Goal: Task Accomplishment & Management: Manage account settings

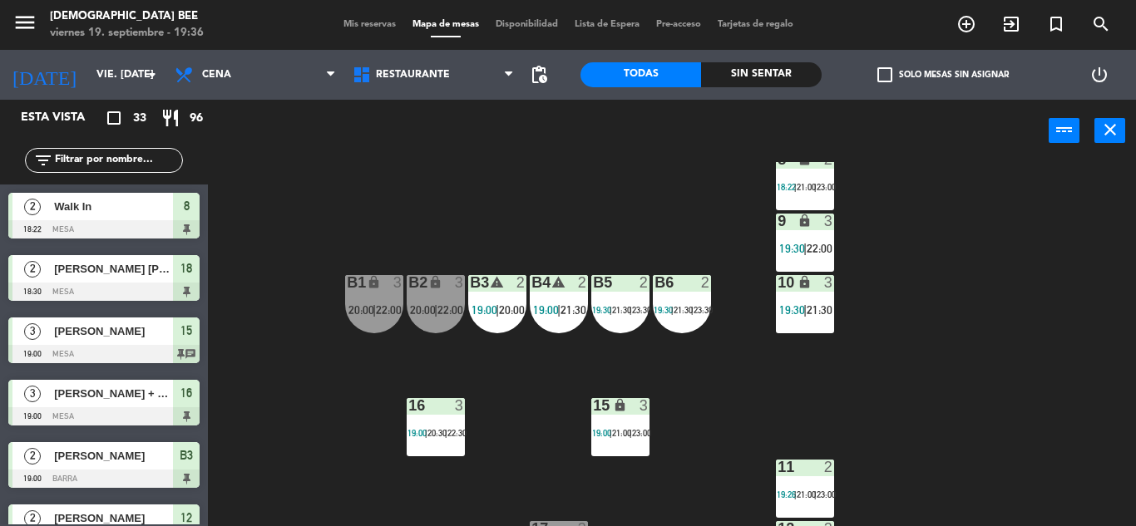
scroll to position [215, 0]
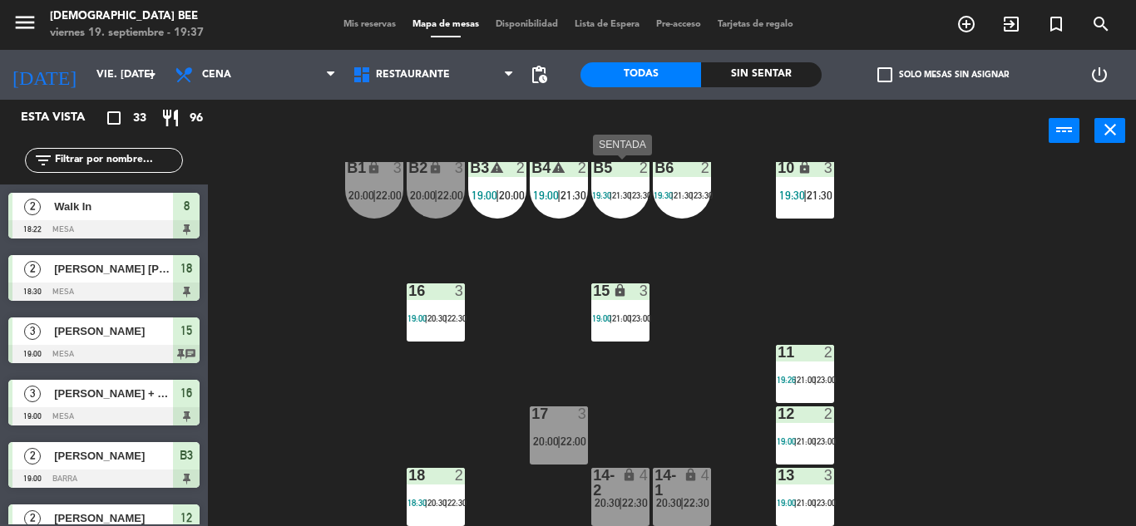
click at [632, 182] on div "B5 2 19:30 | 21:30 | 23:30" at bounding box center [620, 189] width 58 height 58
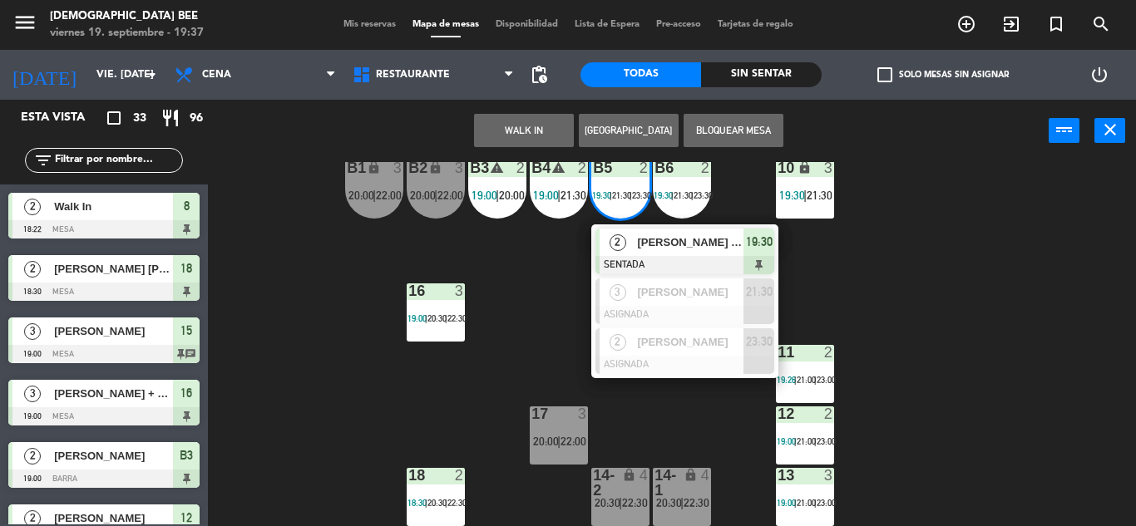
click at [528, 280] on div "7 lock 2 19:33 | 21:00 | 23:00 8 lock 2 18:22 | 21:00 | 23:00 9 lock 3 19:30 | …" at bounding box center [678, 344] width 916 height 364
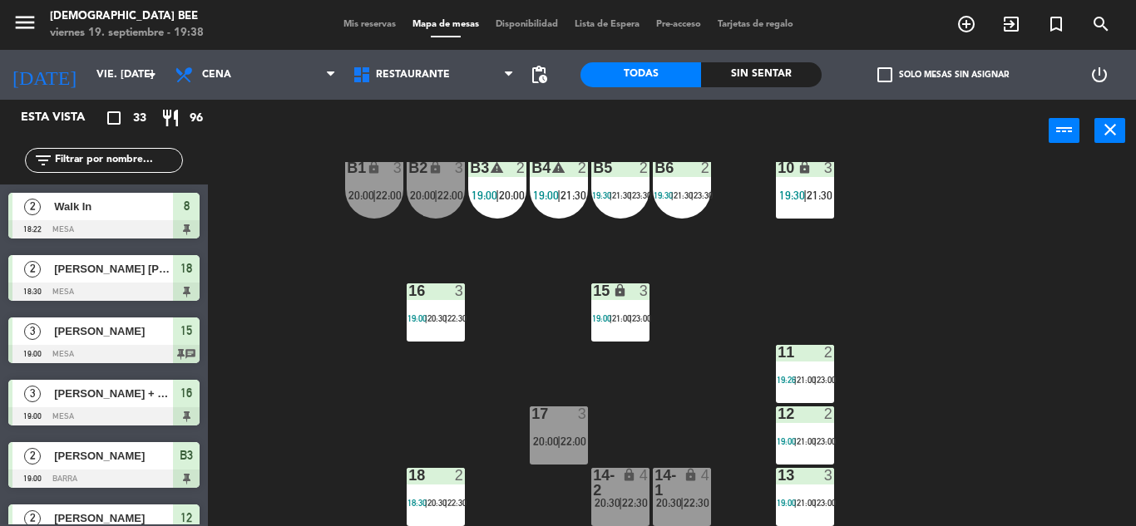
click at [1011, 340] on div "7 lock 2 19:33 | 21:00 | 23:00 8 lock 2 18:22 | 21:00 | 23:00 9 lock 3 19:30 | …" at bounding box center [678, 344] width 916 height 364
click at [468, 181] on div "B3 warning 2 19:00 | 20:00" at bounding box center [497, 189] width 58 height 58
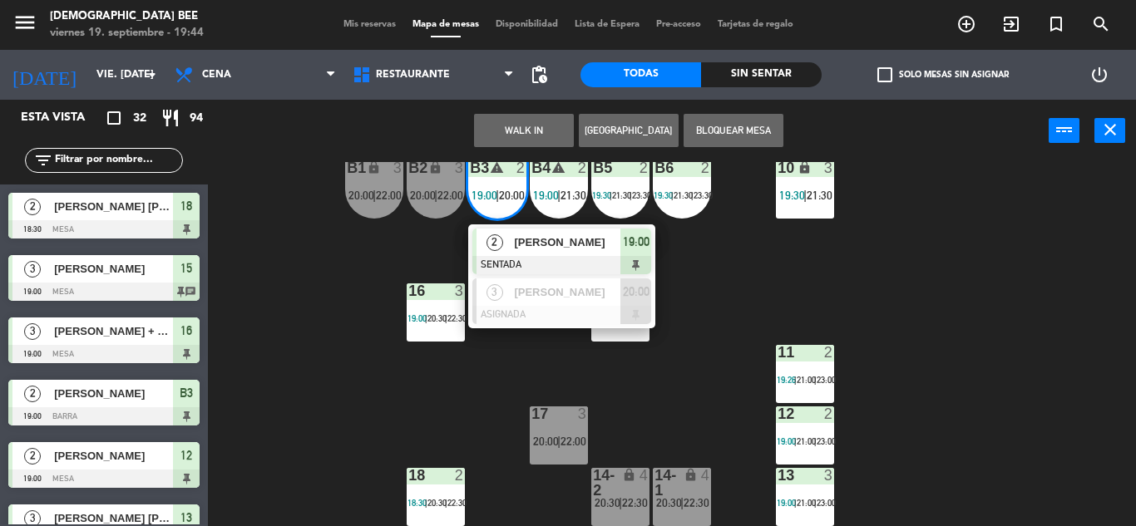
click at [874, 284] on div "7 lock 2 19:33 | 21:00 | 23:00 8 lock 4 21:00 | 23:00 9 lock 3 19:30 | 22:00 B1…" at bounding box center [678, 344] width 916 height 364
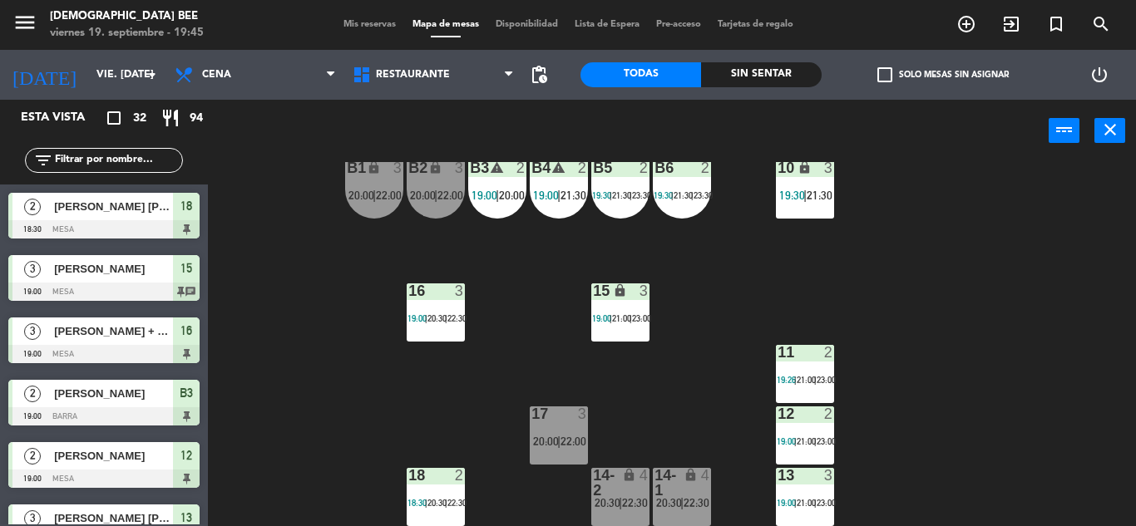
drag, startPoint x: 981, startPoint y: 298, endPoint x: 972, endPoint y: 297, distance: 9.2
click at [981, 298] on div "7 lock 2 19:33 | 21:00 | 23:00 8 lock 4 21:00 | 23:00 9 lock 3 19:30 | 22:00 B1…" at bounding box center [678, 344] width 916 height 364
click at [569, 200] on span "21:30" at bounding box center [573, 195] width 26 height 13
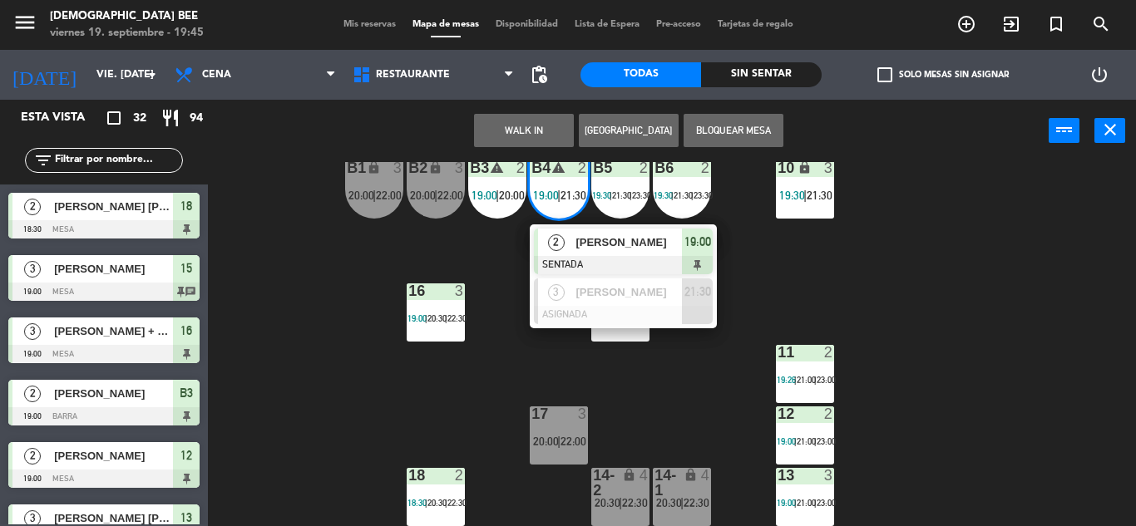
click at [931, 311] on div "7 lock 2 19:33 | 21:00 | 23:00 8 lock 4 21:00 | 23:00 9 lock 3 19:30 | 22:00 B1…" at bounding box center [678, 344] width 916 height 364
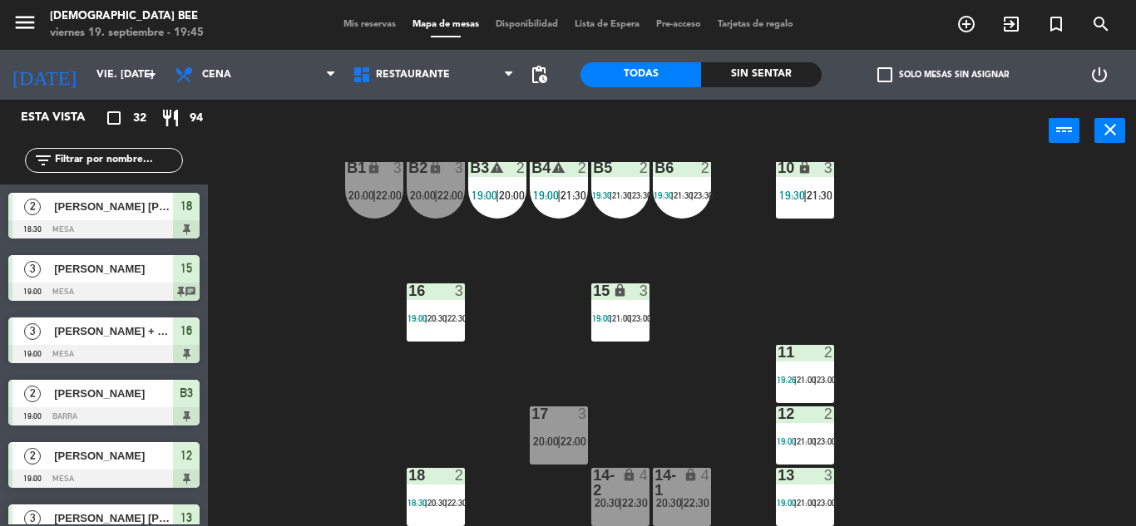
click at [576, 201] on span "21:30" at bounding box center [573, 195] width 26 height 13
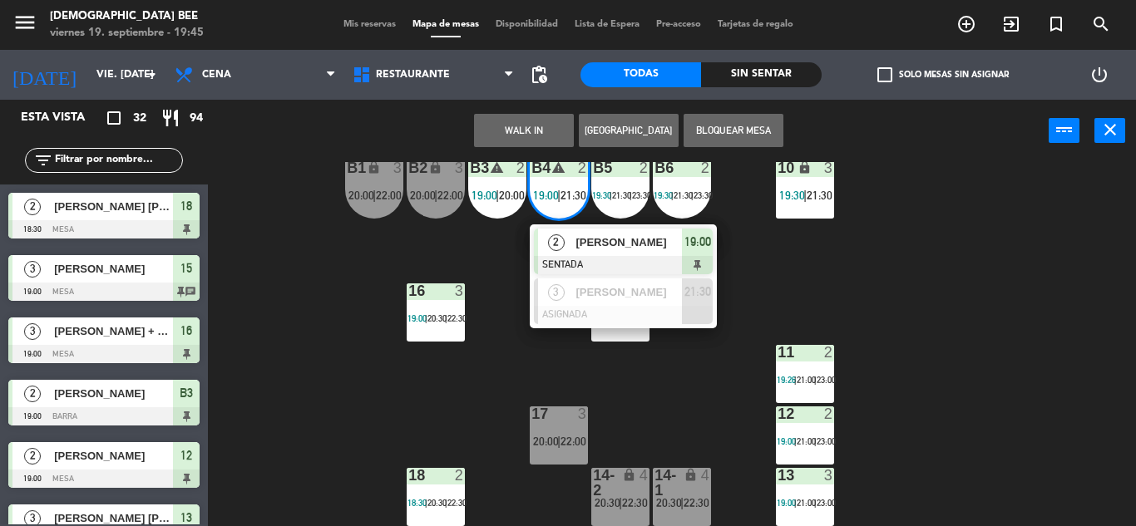
click at [355, 282] on div "7 lock 2 19:33 | 21:00 | 23:00 8 lock 4 21:00 | 23:00 9 lock 3 19:30 | 22:00 B1…" at bounding box center [678, 344] width 916 height 364
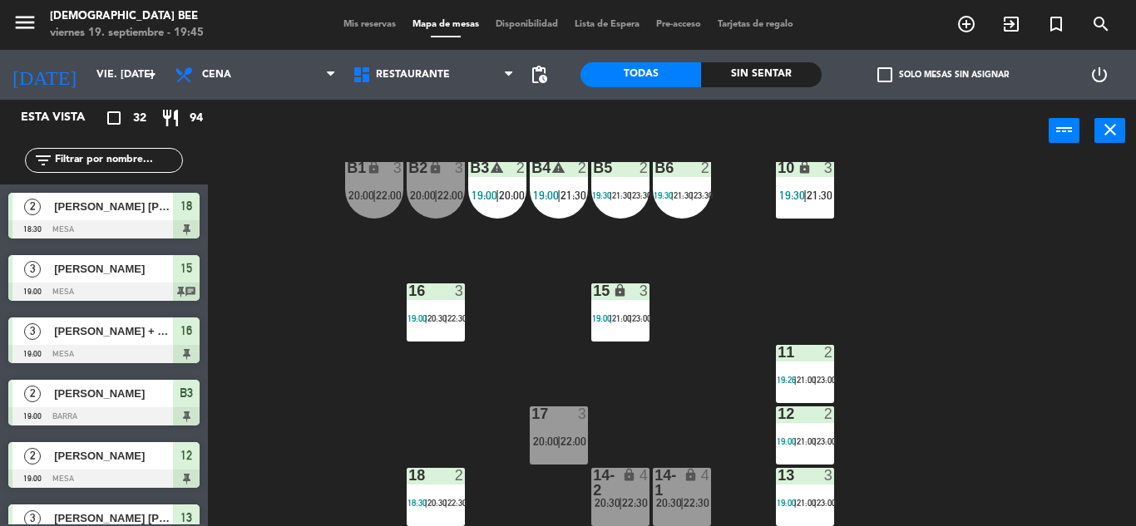
click at [485, 194] on span "19:00" at bounding box center [485, 195] width 26 height 13
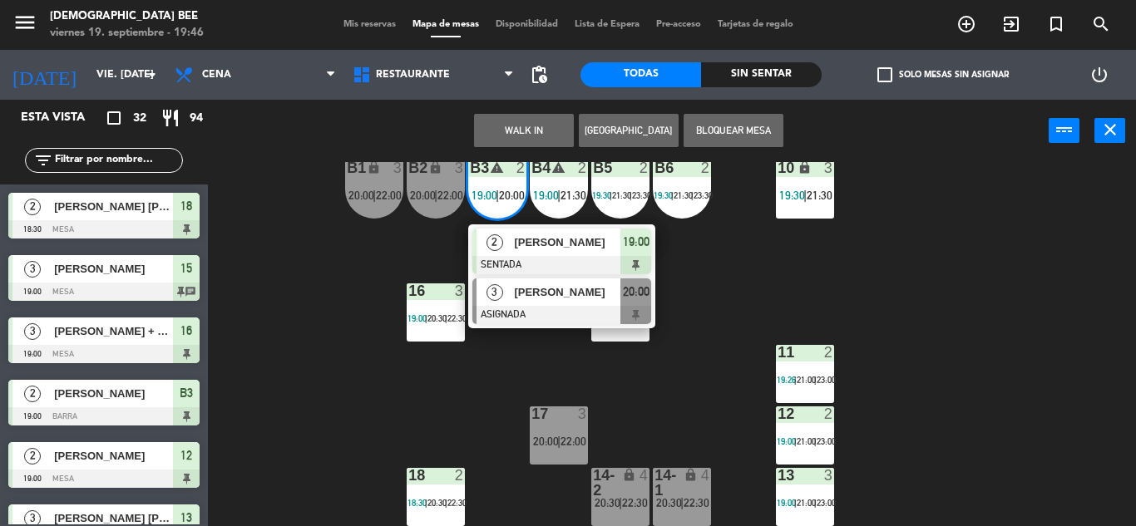
click at [547, 317] on div at bounding box center [561, 315] width 179 height 18
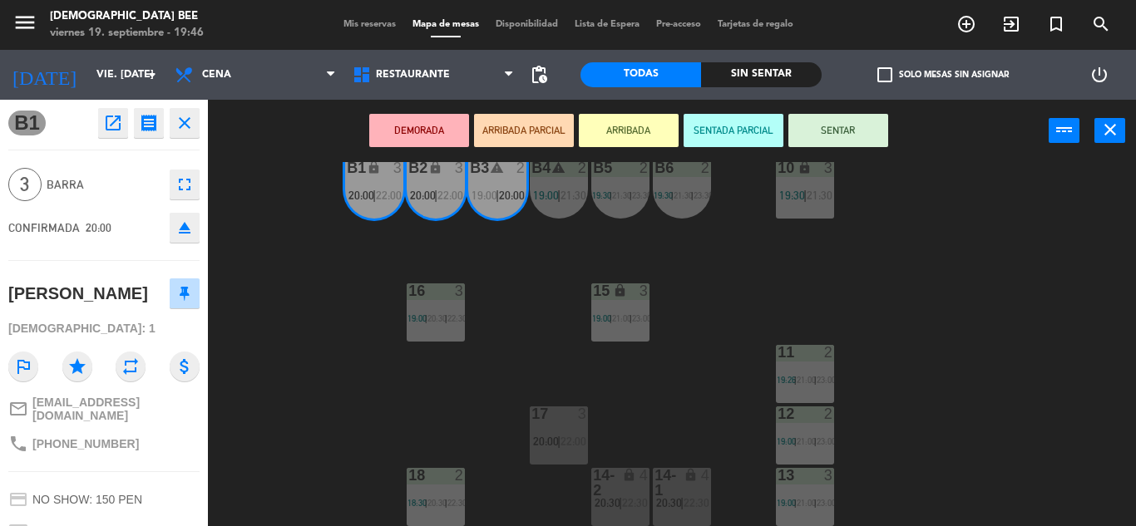
click at [871, 273] on div "7 lock 2 19:33 | 21:00 | 23:00 8 lock 4 21:00 | 23:00 9 lock 3 19:30 | 22:00 B1…" at bounding box center [678, 344] width 916 height 364
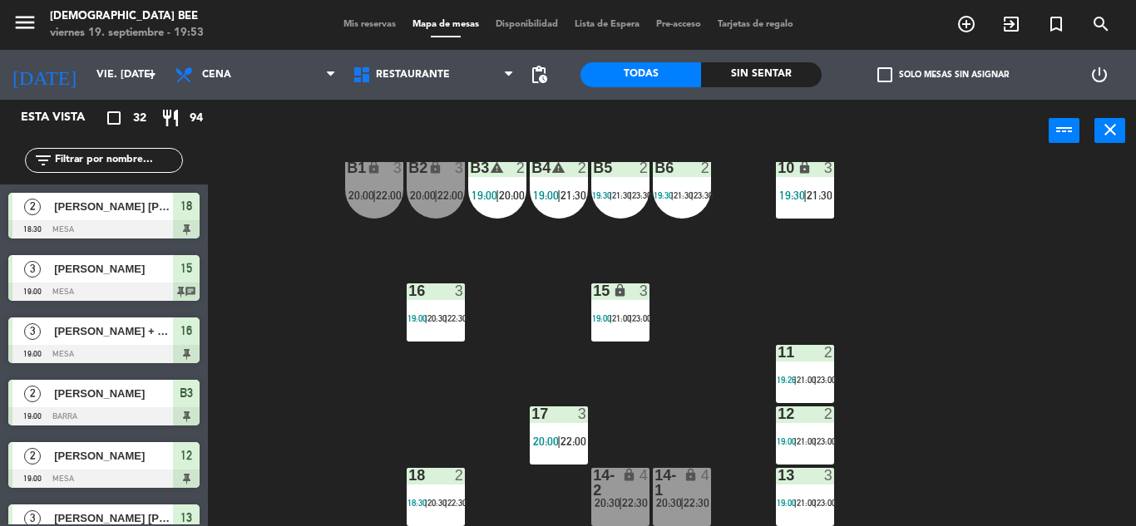
click at [394, 269] on div "7 lock 2 19:33 | 21:00 | 23:00 8 lock 4 21:00 | 23:00 9 lock 3 19:30 | 22:00 B1…" at bounding box center [678, 344] width 916 height 364
click at [372, 200] on span "20:00" at bounding box center [361, 195] width 26 height 13
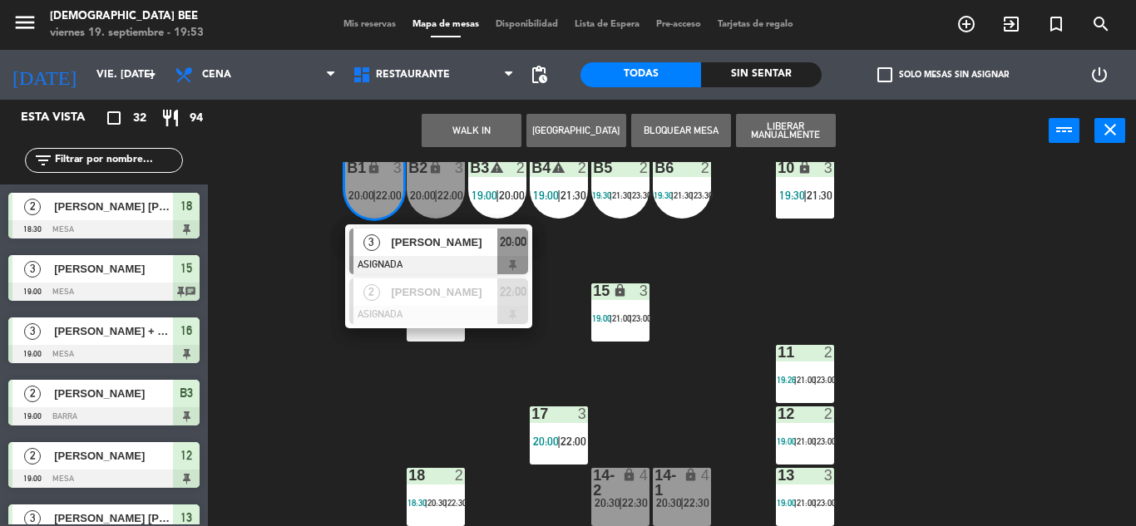
click at [952, 348] on div "7 lock 2 19:33 | 21:00 | 23:00 8 lock 4 21:00 | 23:00 9 lock 3 19:30 | 22:00 B1…" at bounding box center [678, 344] width 916 height 364
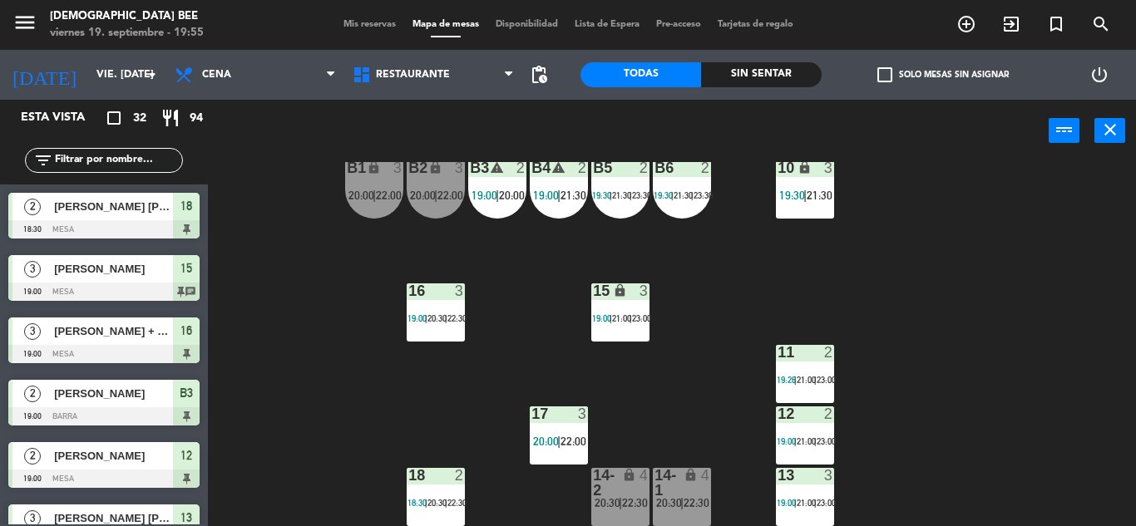
click at [896, 284] on div "7 lock 2 19:33 | 21:00 | 23:00 8 lock 4 21:00 | 23:00 9 lock 3 19:30 | 22:00 B1…" at bounding box center [678, 344] width 916 height 364
click at [812, 383] on span "21:00" at bounding box center [806, 380] width 19 height 10
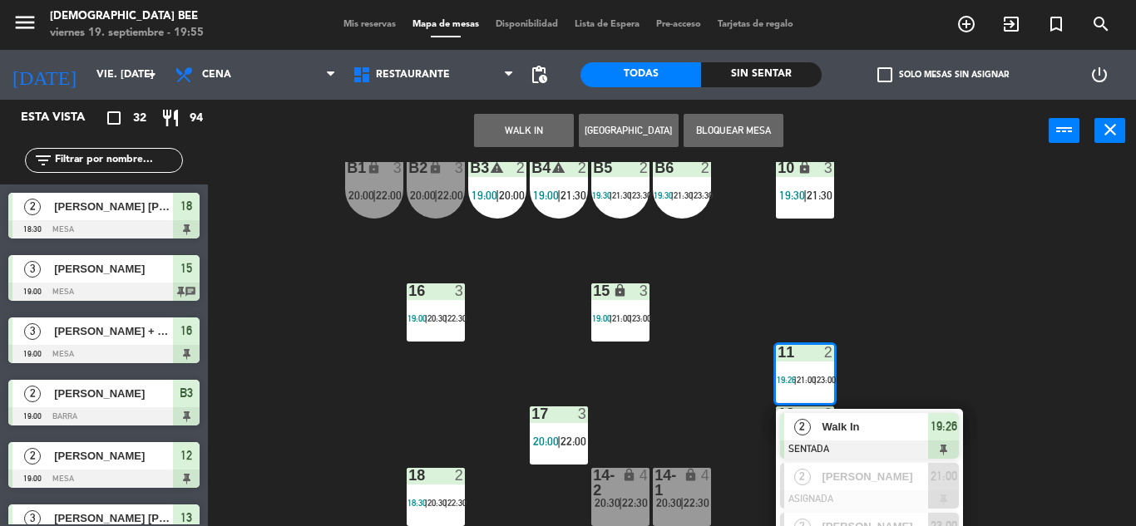
click at [1039, 369] on div "7 lock 2 19:33 | 21:00 | 23:00 8 lock 4 21:00 | 23:00 9 lock 3 19:30 | 22:00 B1…" at bounding box center [678, 344] width 916 height 364
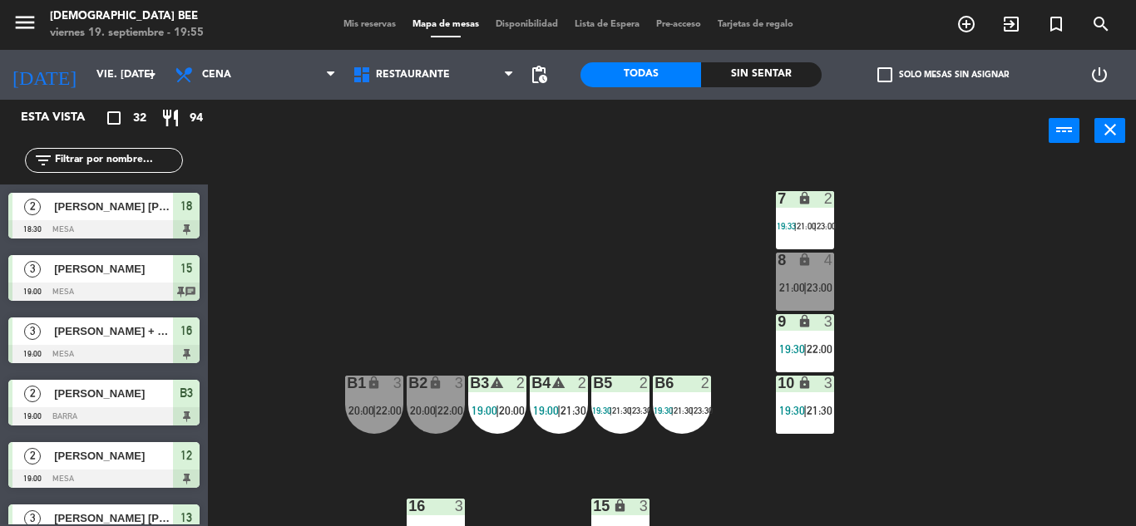
click at [800, 289] on span "21:00" at bounding box center [792, 287] width 26 height 13
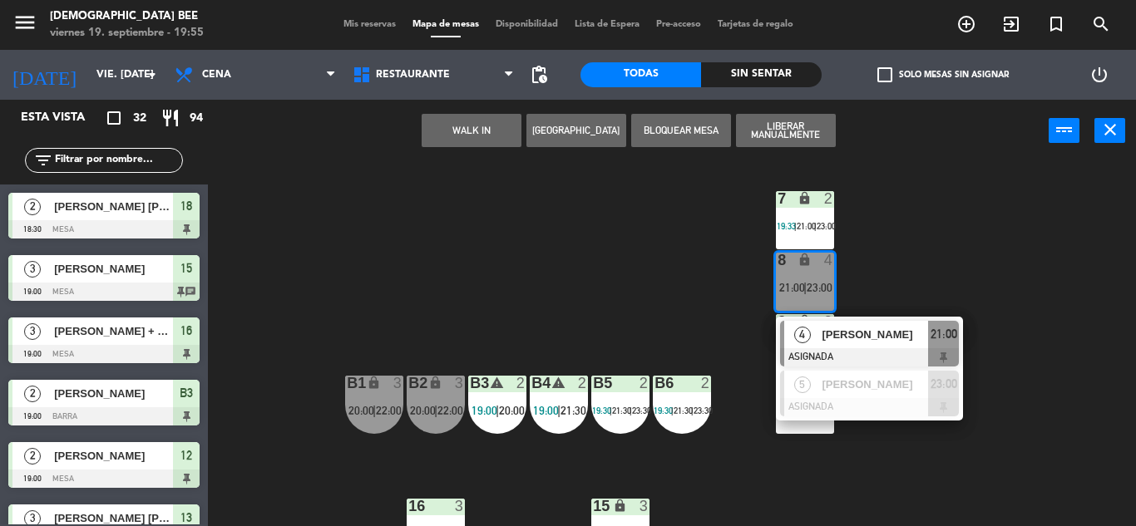
click at [995, 252] on div "7 lock 2 19:33 | 21:00 | 23:00 8 lock 4 21:00 | 23:00 4 [PERSON_NAME] ASIGNADA …" at bounding box center [678, 344] width 916 height 364
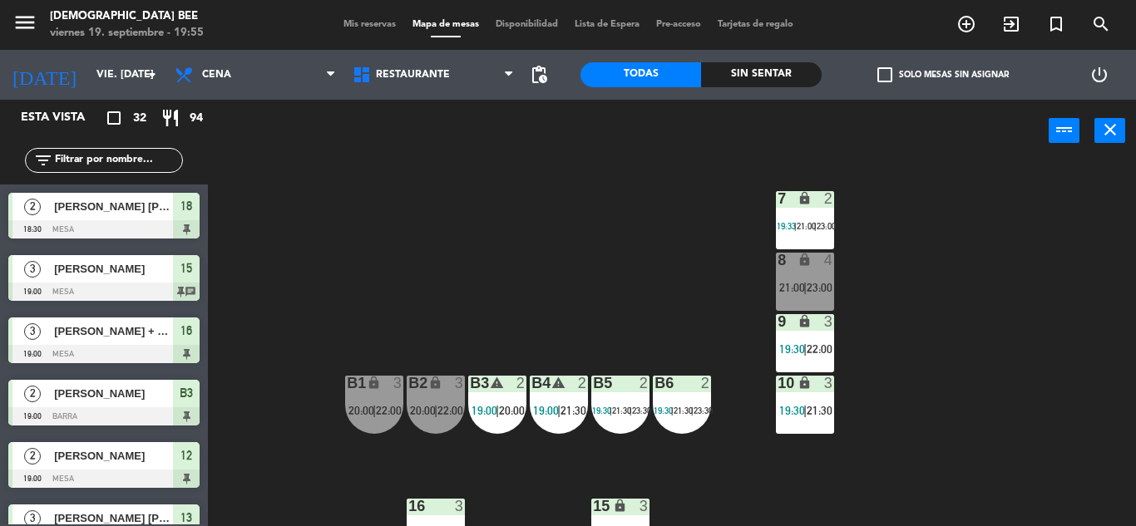
click at [452, 402] on div "B2 lock 3 20:00 | 22:00" at bounding box center [436, 405] width 58 height 58
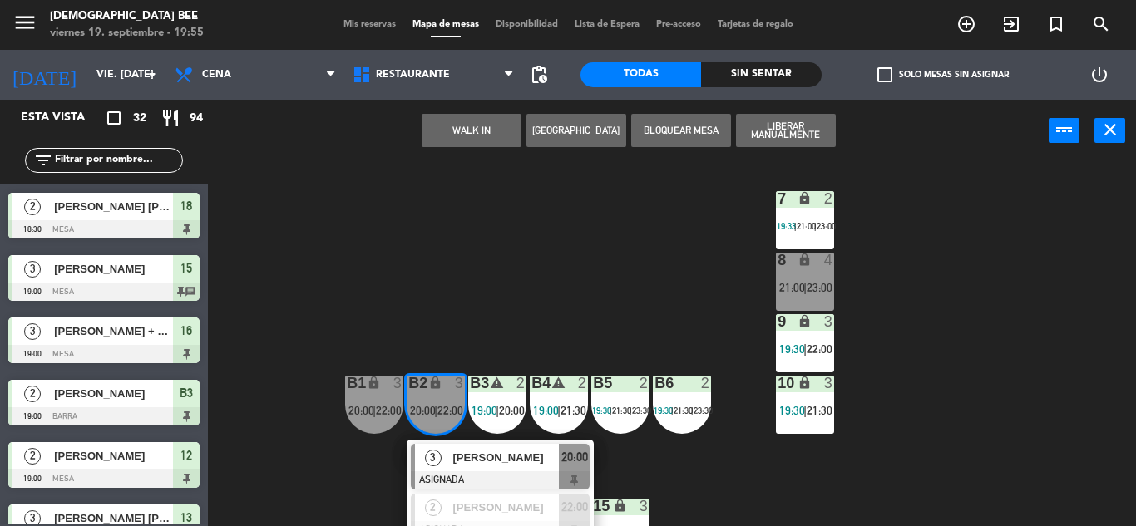
click at [531, 259] on div "7 lock 2 19:33 | 21:00 | 23:00 8 lock 4 21:00 | 23:00 9 lock 3 19:30 | 22:00 B1…" at bounding box center [678, 344] width 916 height 364
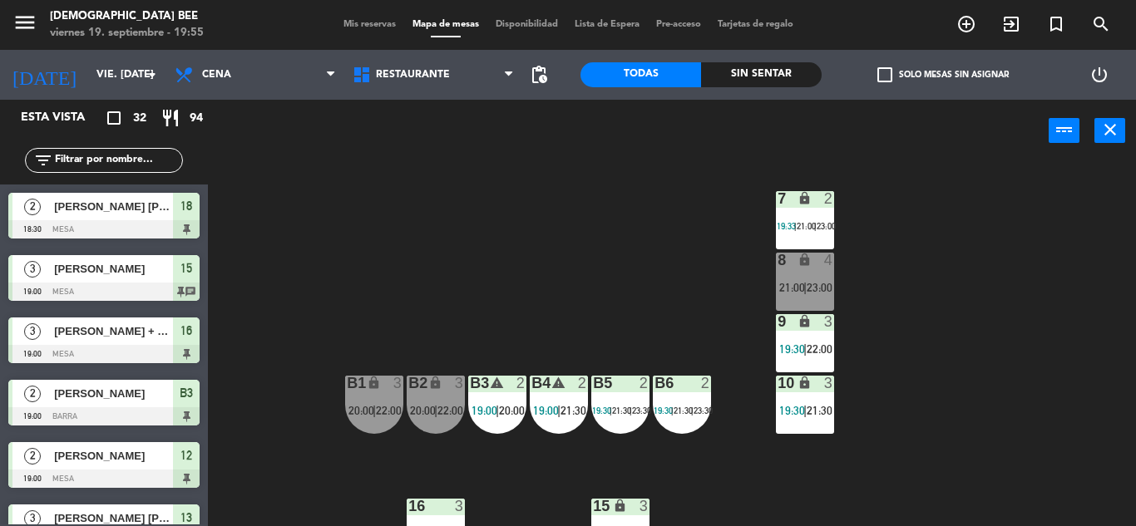
click at [629, 410] on span "21:30" at bounding box center [621, 411] width 19 height 10
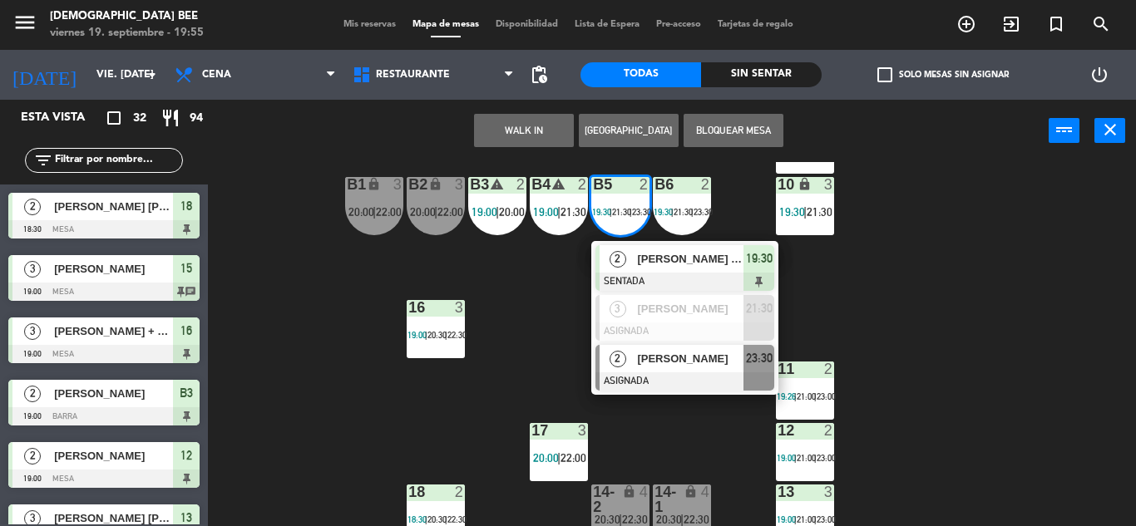
scroll to position [215, 0]
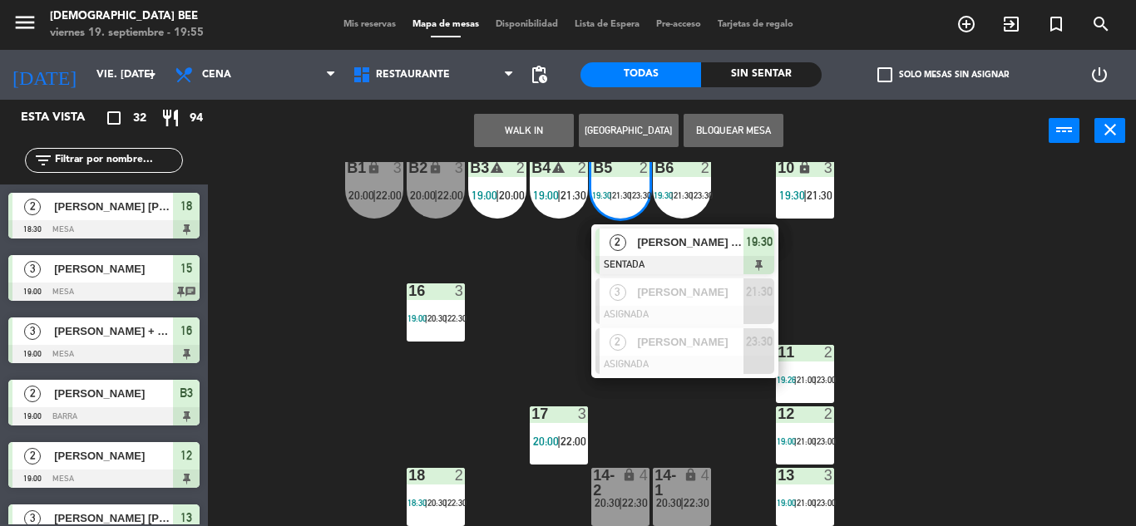
click at [693, 248] on span "[PERSON_NAME] [PERSON_NAME]" at bounding box center [690, 242] width 106 height 17
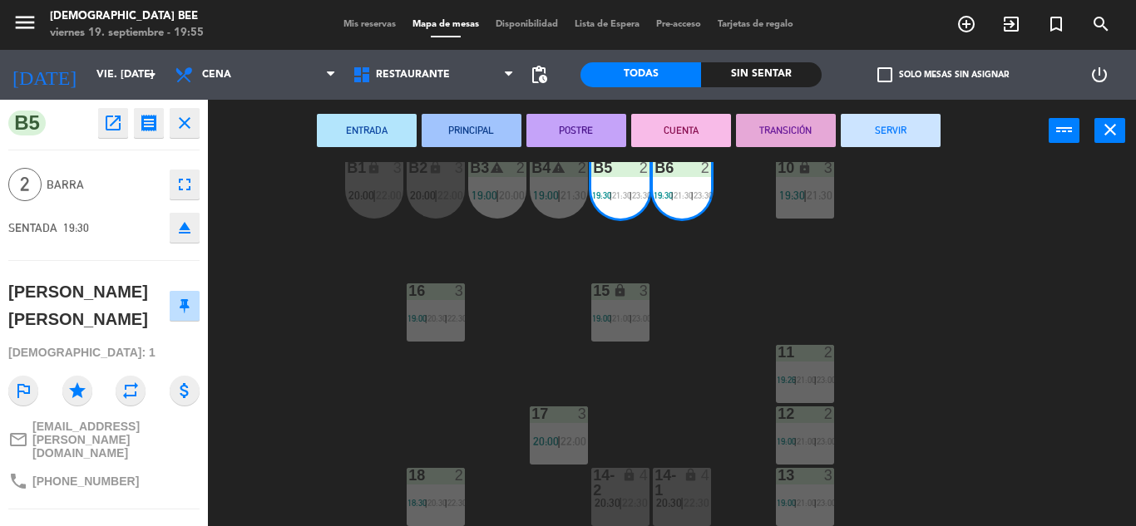
drag, startPoint x: 1002, startPoint y: 249, endPoint x: 921, endPoint y: 260, distance: 81.4
click at [1005, 249] on div "7 lock 2 19:33 | 21:00 | 23:00 8 lock 4 21:00 | 23:00 9 lock 3 19:30 | 22:00 B1…" at bounding box center [678, 344] width 916 height 364
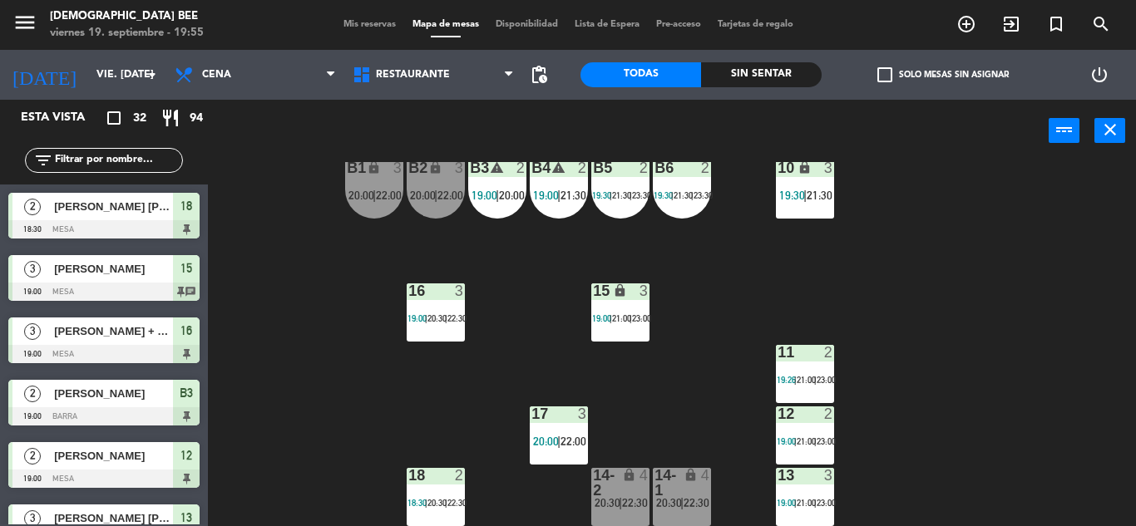
scroll to position [0, 0]
click at [658, 196] on span "19:30" at bounding box center [663, 195] width 19 height 10
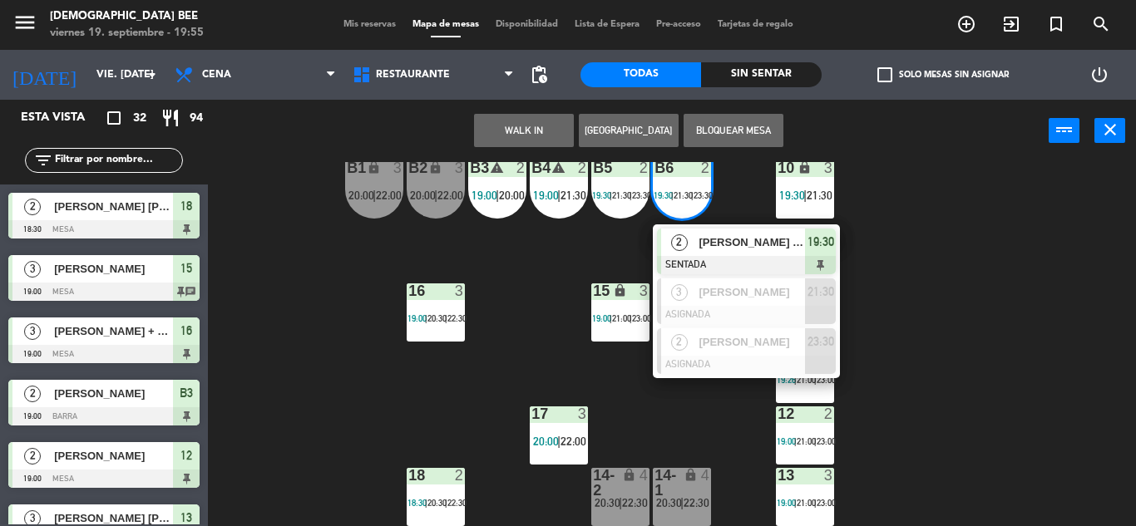
click at [295, 379] on div "7 lock 2 19:33 | 21:00 | 23:00 8 lock 4 21:00 | 23:00 9 lock 3 19:30 | 22:00 B1…" at bounding box center [678, 344] width 916 height 364
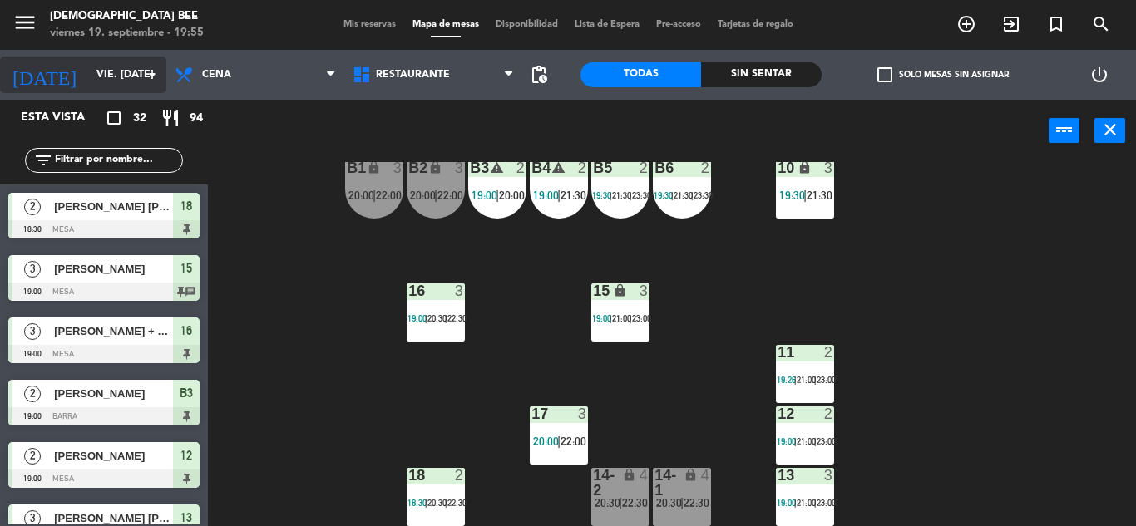
click at [125, 75] on input "vie. [DATE]" at bounding box center [158, 75] width 141 height 28
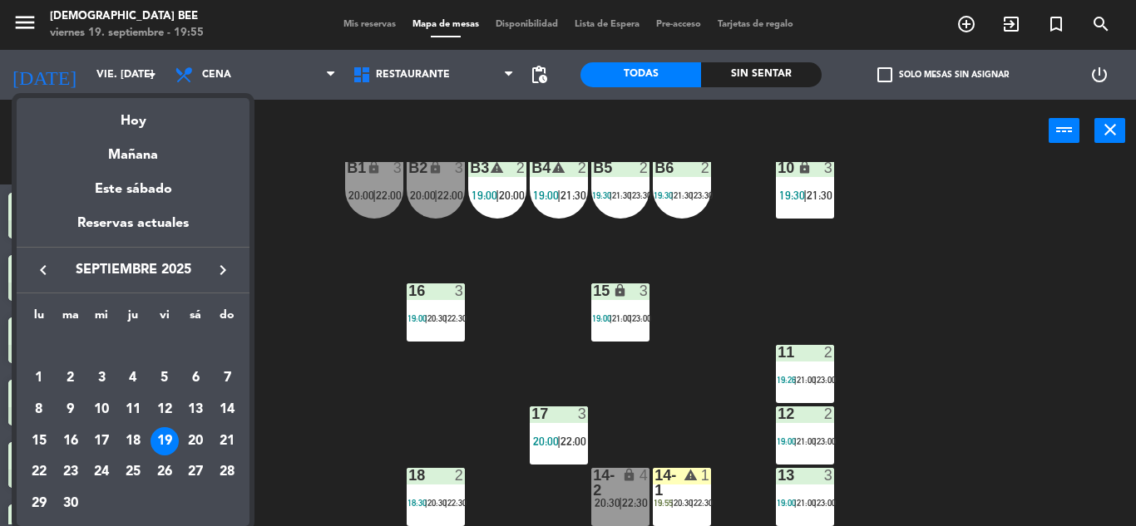
click at [310, 225] on div at bounding box center [568, 263] width 1136 height 526
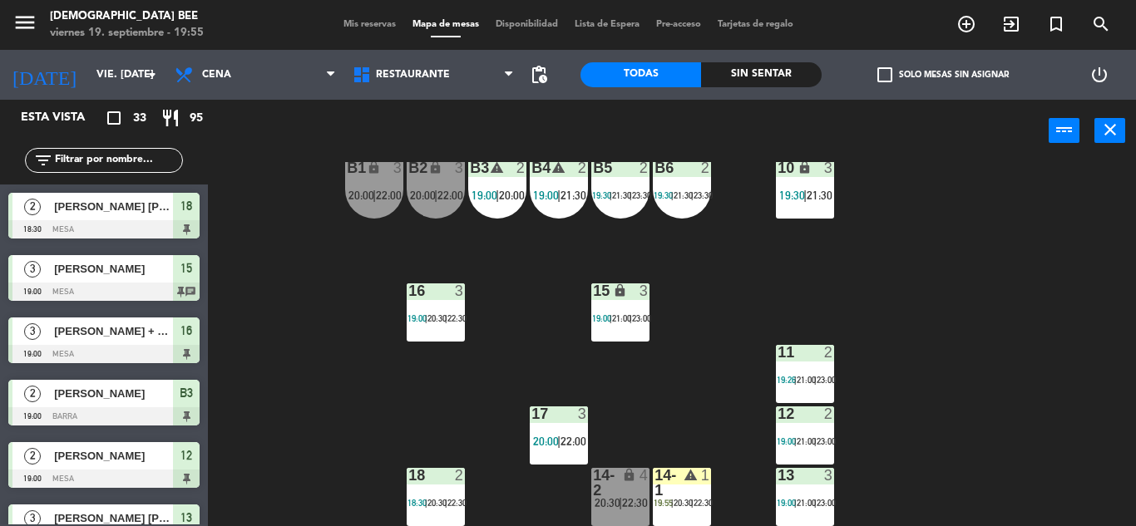
click at [382, 23] on span "Mis reservas" at bounding box center [369, 24] width 69 height 9
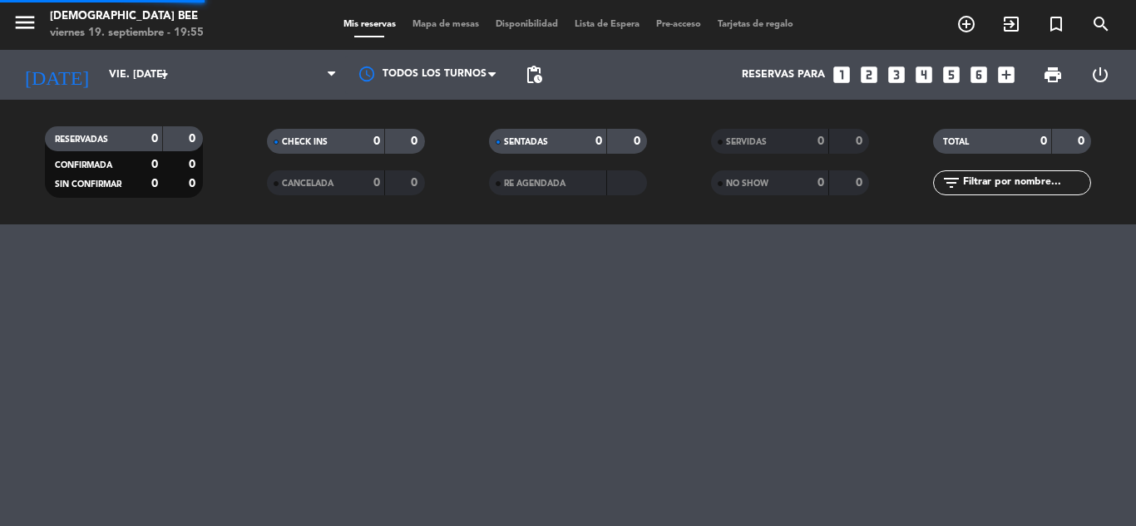
click at [372, 27] on span "Mis reservas" at bounding box center [369, 24] width 69 height 9
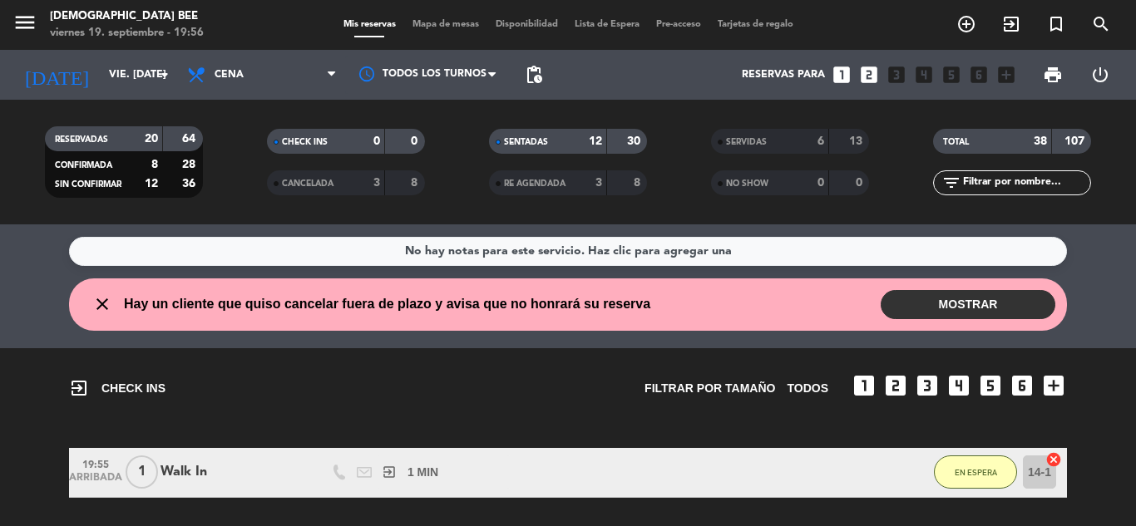
click at [476, 303] on span "Hay un cliente que quiso cancelar fuera de plazo y avisa que no honrará su rese…" at bounding box center [387, 305] width 526 height 22
click at [1034, 303] on button "MOSTRAR" at bounding box center [968, 304] width 175 height 29
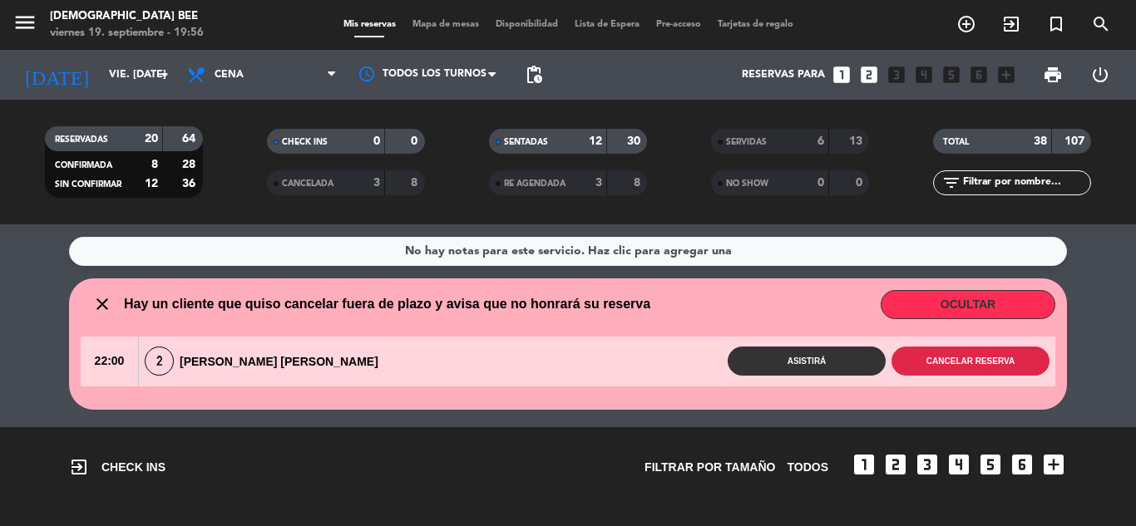
click at [941, 364] on button "Cancelar reserva" at bounding box center [970, 361] width 158 height 29
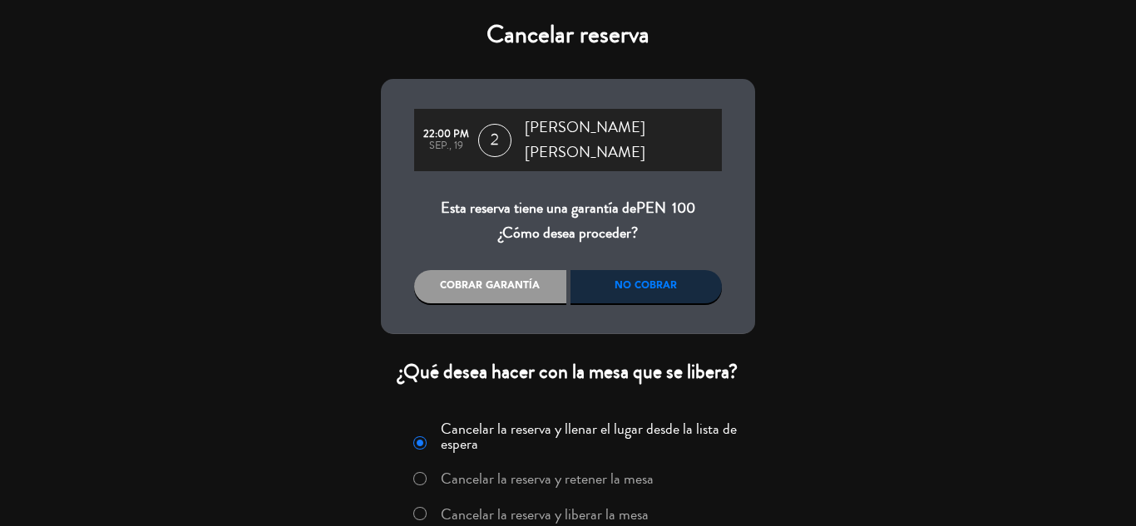
click at [660, 281] on div "No cobrar" at bounding box center [646, 286] width 152 height 33
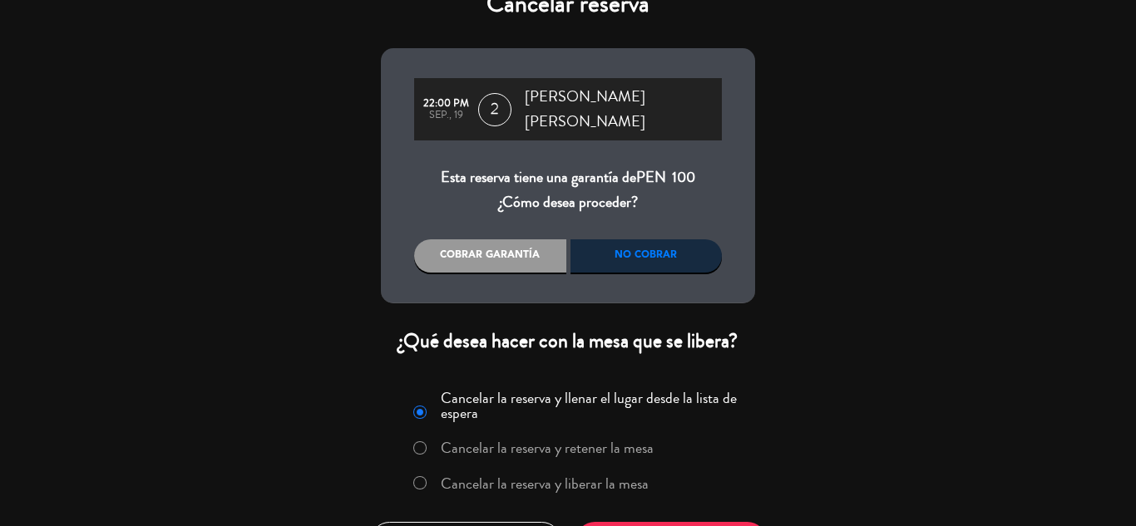
scroll to position [61, 0]
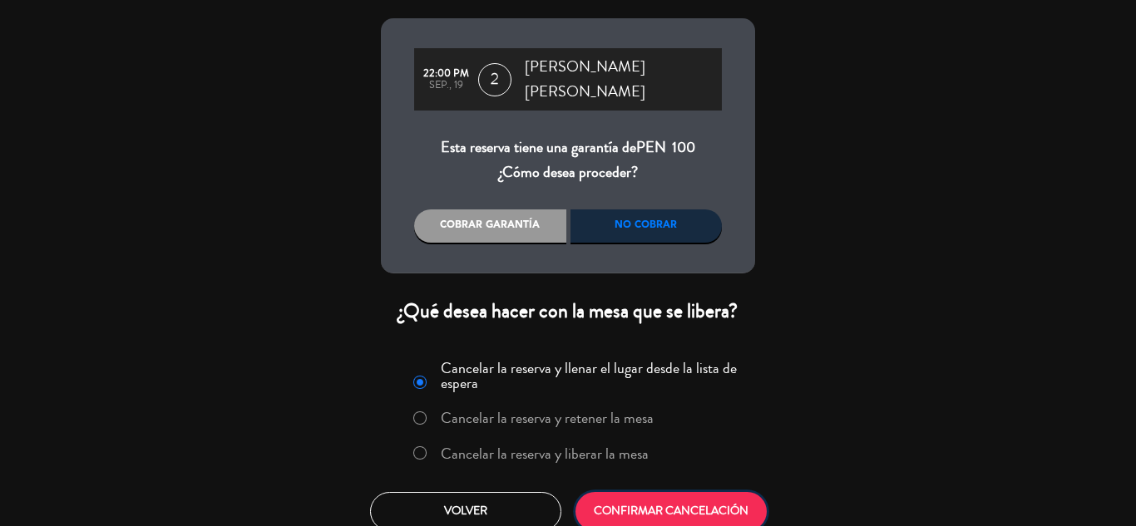
click at [615, 501] on button "CONFIRMAR CANCELACIÓN" at bounding box center [670, 511] width 191 height 39
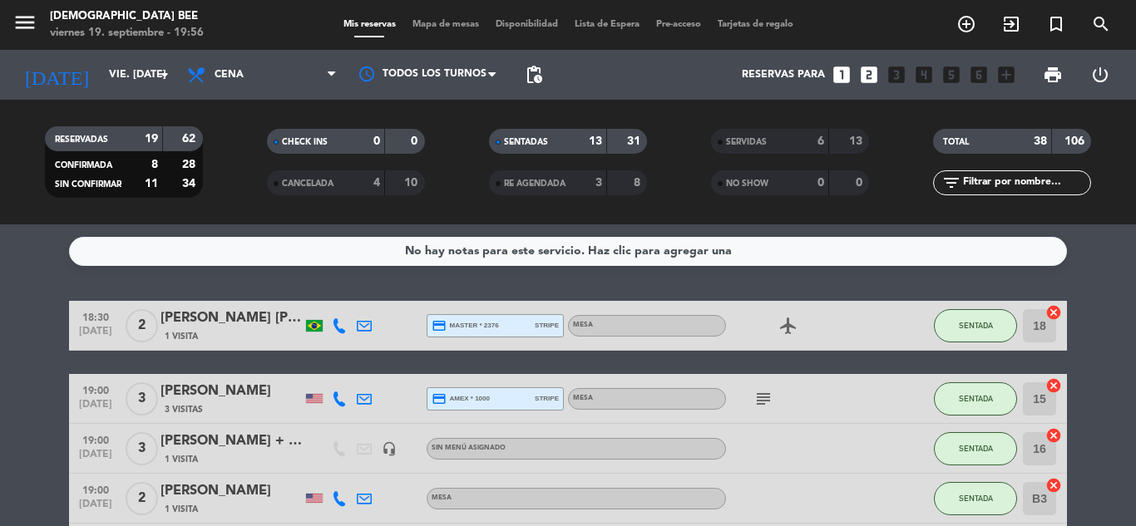
click at [438, 40] on div "menu [DEMOGRAPHIC_DATA] Bee viernes 19. septiembre - 19:56 Mis reservas Mapa de…" at bounding box center [568, 25] width 1136 height 50
click at [438, 27] on span "Mapa de mesas" at bounding box center [445, 24] width 83 height 9
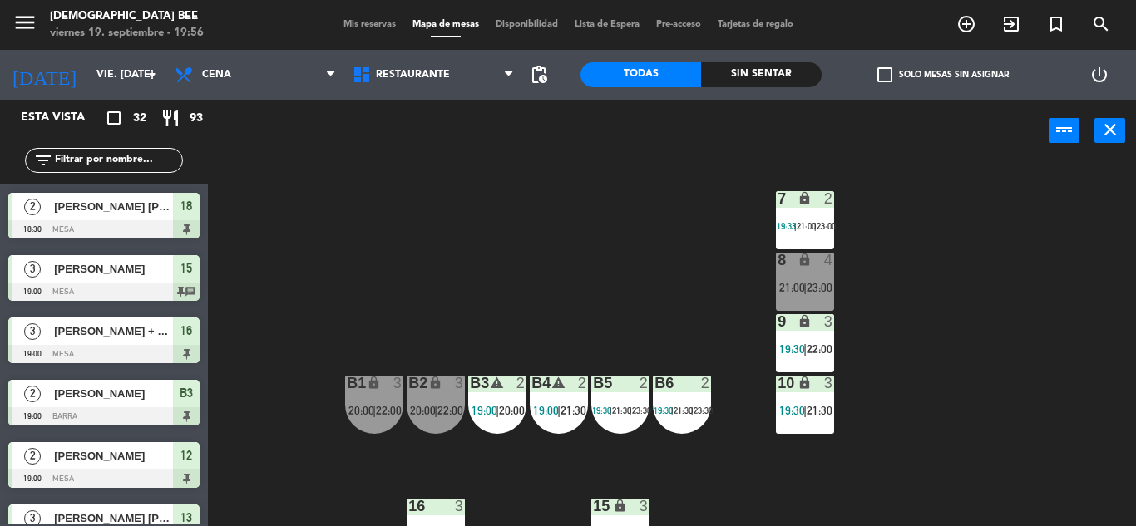
click at [706, 209] on div "7 lock 2 19:33 | 21:00 | 23:00 8 lock 4 21:00 | 23:00 9 lock 3 19:30 | 22:00 B1…" at bounding box center [678, 344] width 916 height 364
click at [441, 402] on div "B2 lock 3 20:00 | 22:00" at bounding box center [436, 405] width 58 height 58
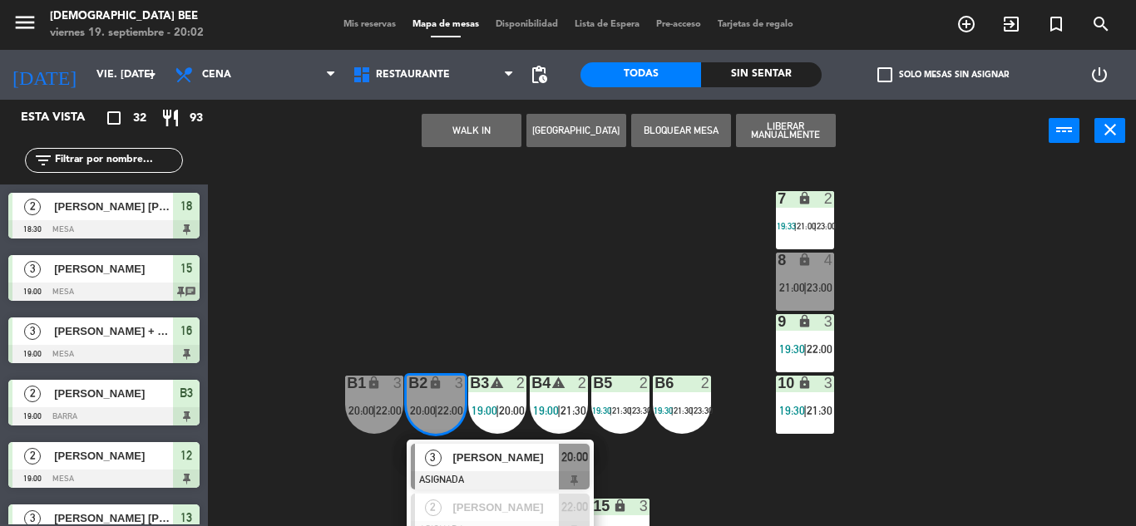
click at [557, 256] on div "7 lock 2 19:33 | 21:00 | 23:00 8 lock 4 21:00 | 23:00 9 lock 3 19:30 | 22:00 B1…" at bounding box center [678, 344] width 916 height 364
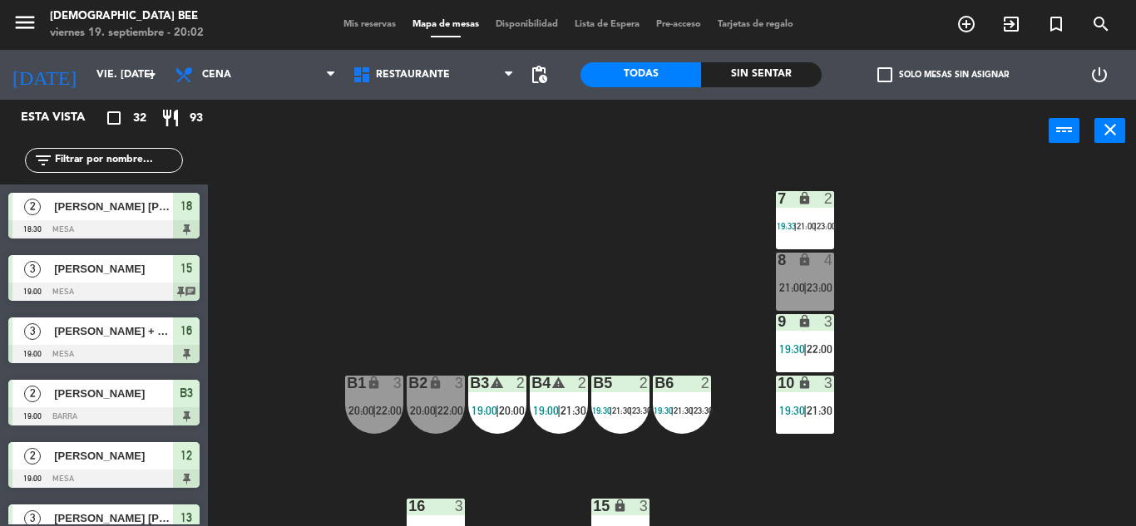
click at [566, 412] on span "21:30" at bounding box center [573, 410] width 26 height 13
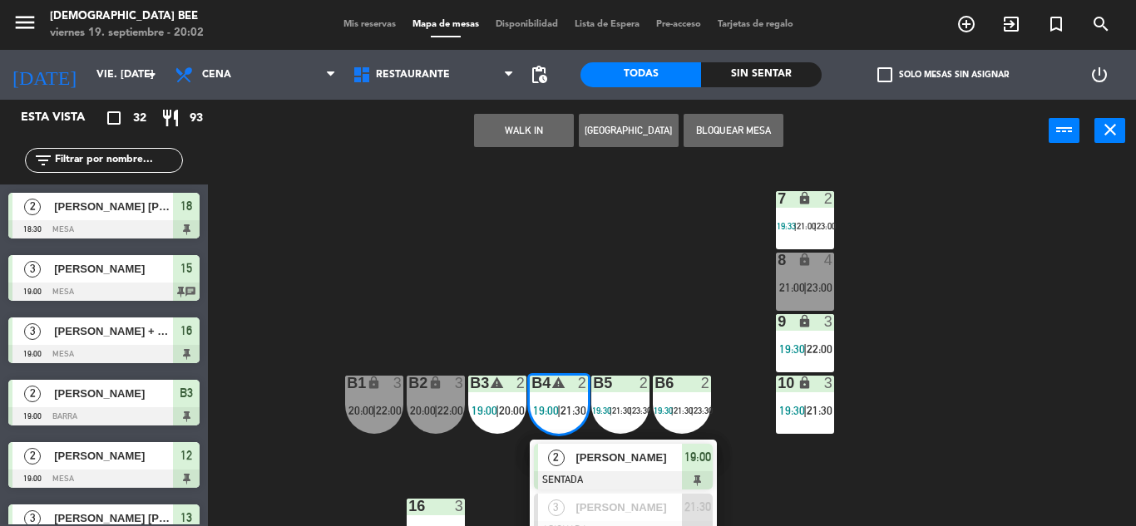
click at [630, 480] on div "2 [PERSON_NAME] SENTADA 19:00" at bounding box center [623, 467] width 212 height 54
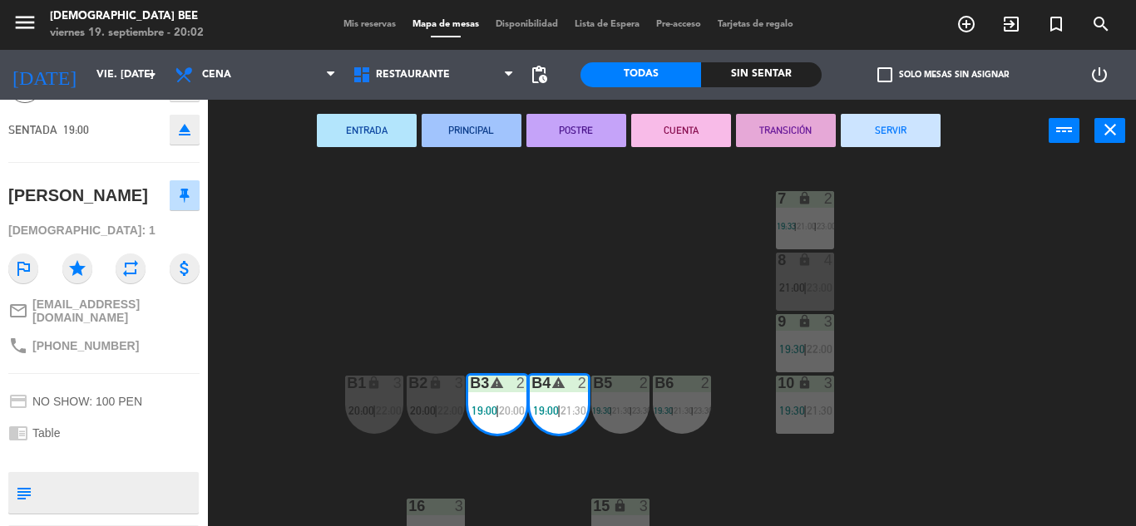
scroll to position [141, 0]
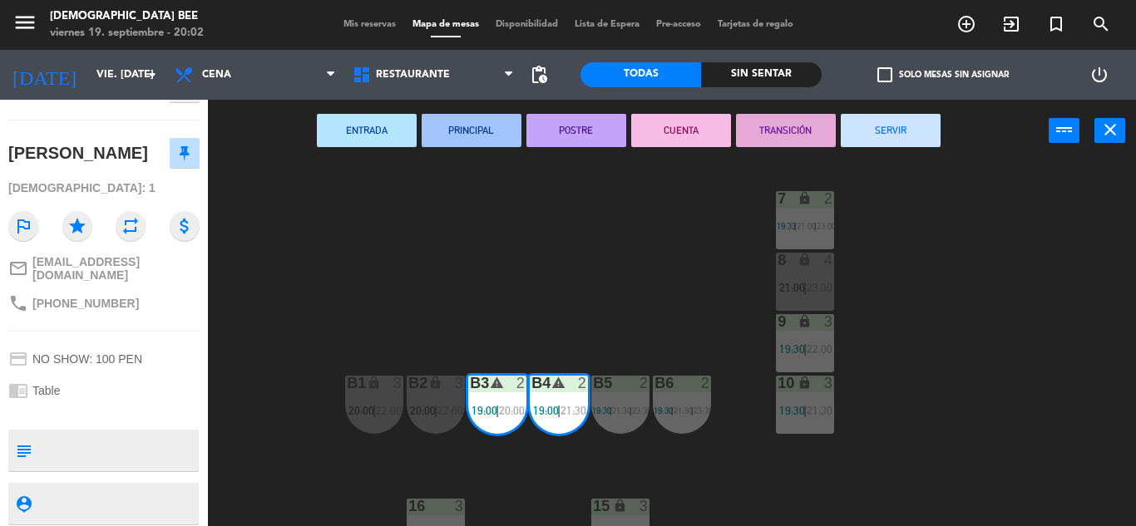
click at [330, 297] on div "7 lock 2 19:33 | 21:00 | 23:00 8 lock 4 21:00 | 23:00 9 lock 3 19:30 | 22:00 B1…" at bounding box center [678, 344] width 916 height 364
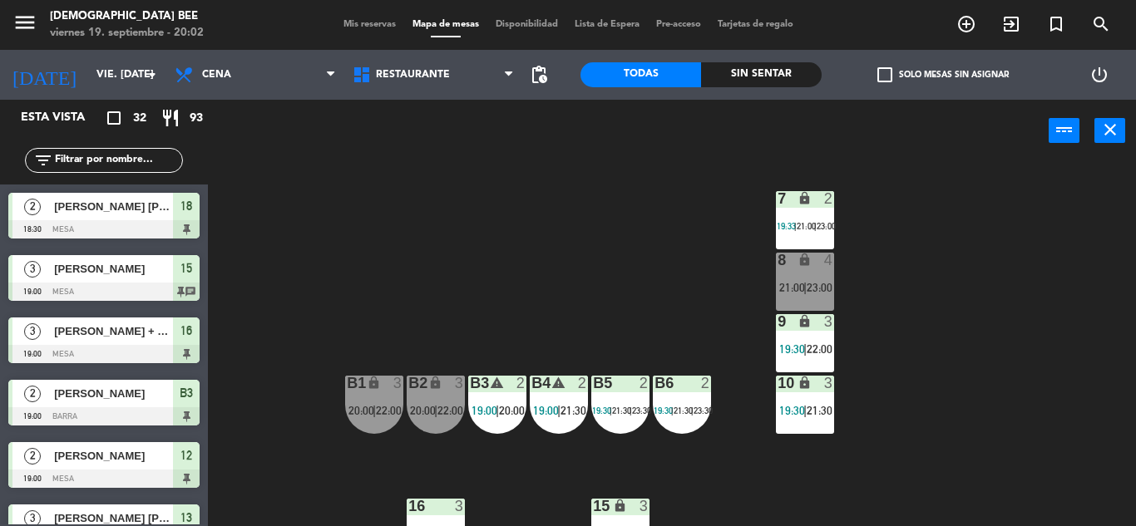
click at [494, 403] on div "B3 warning 2 19:00 | 20:00" at bounding box center [497, 405] width 58 height 58
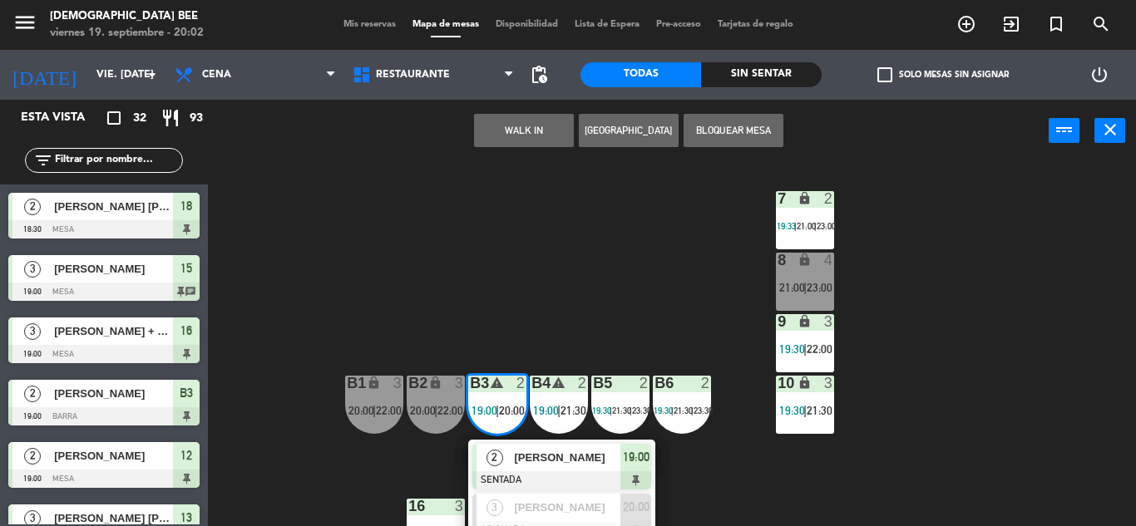
click at [585, 258] on div "7 lock 2 19:33 | 21:00 | 23:00 8 lock 4 21:00 | 23:00 9 lock 3 19:30 | 22:00 B1…" at bounding box center [678, 344] width 916 height 364
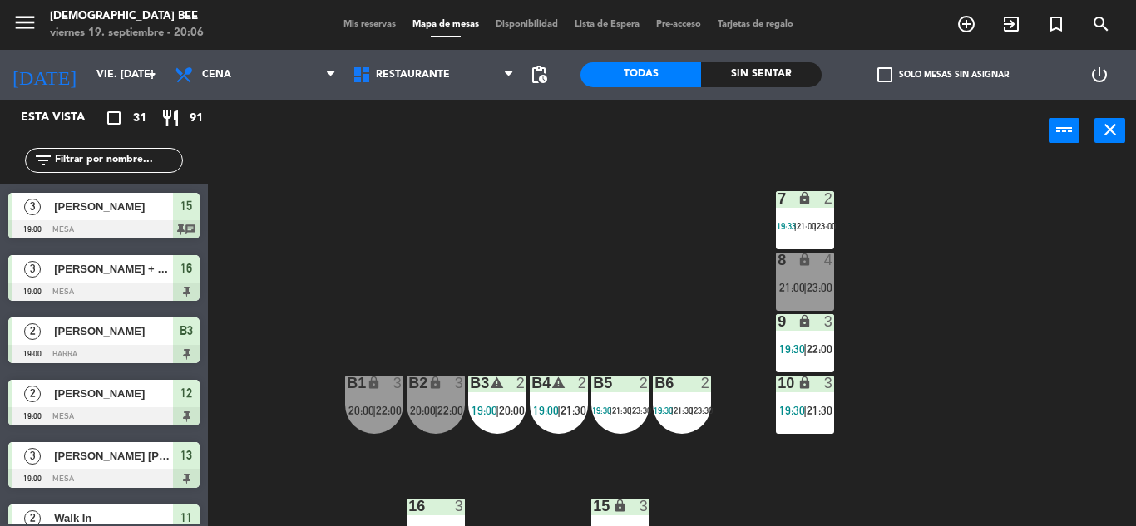
click at [1084, 221] on div "7 lock 2 19:33 | 21:00 | 23:00 8 lock 4 21:00 | 23:00 9 lock 3 19:30 | 22:00 B1…" at bounding box center [678, 344] width 916 height 364
click at [514, 406] on span "20:00" at bounding box center [512, 410] width 26 height 13
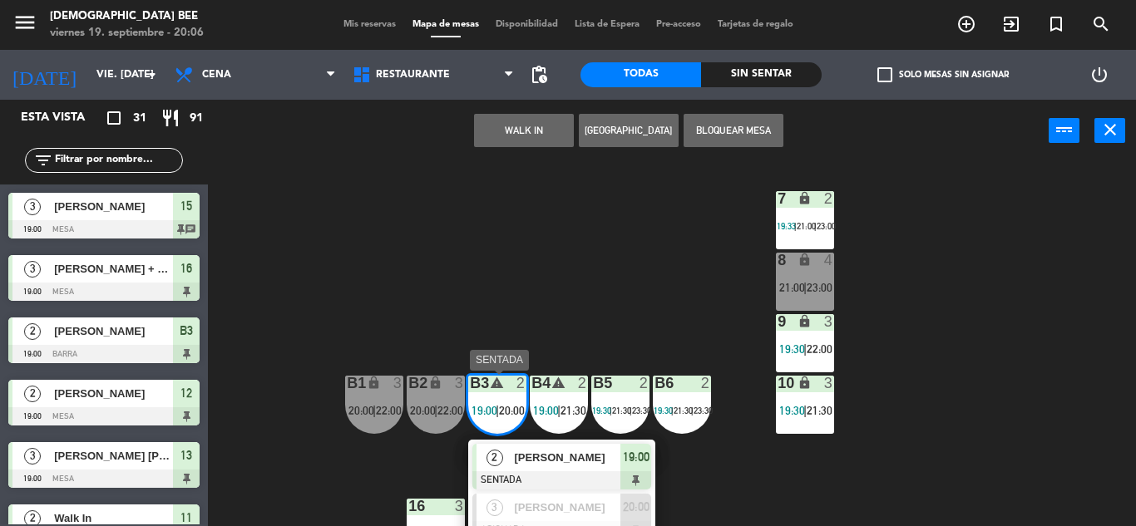
click at [555, 451] on span "[PERSON_NAME]" at bounding box center [567, 457] width 106 height 17
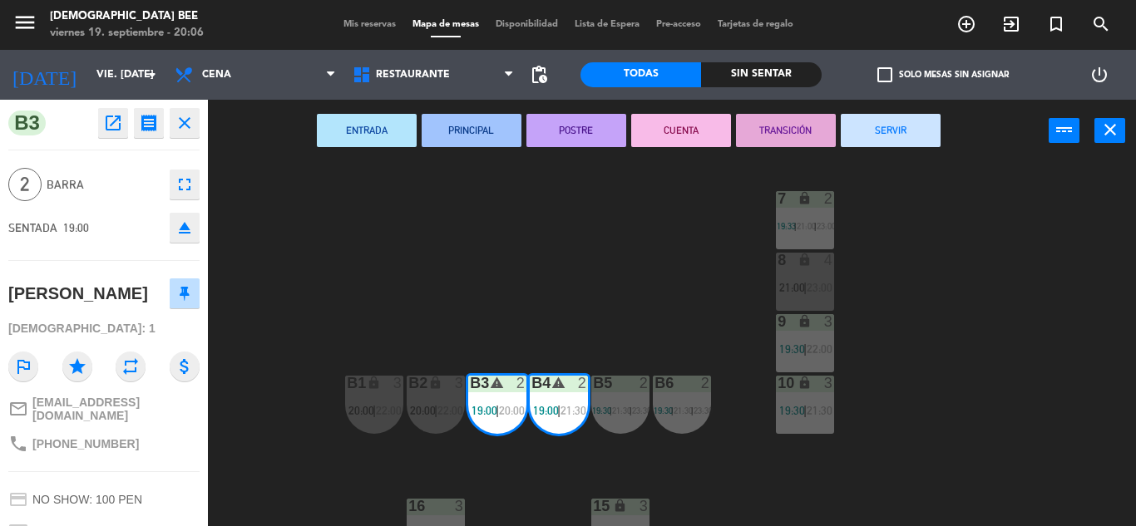
click at [906, 127] on button "SERVIR" at bounding box center [891, 130] width 100 height 33
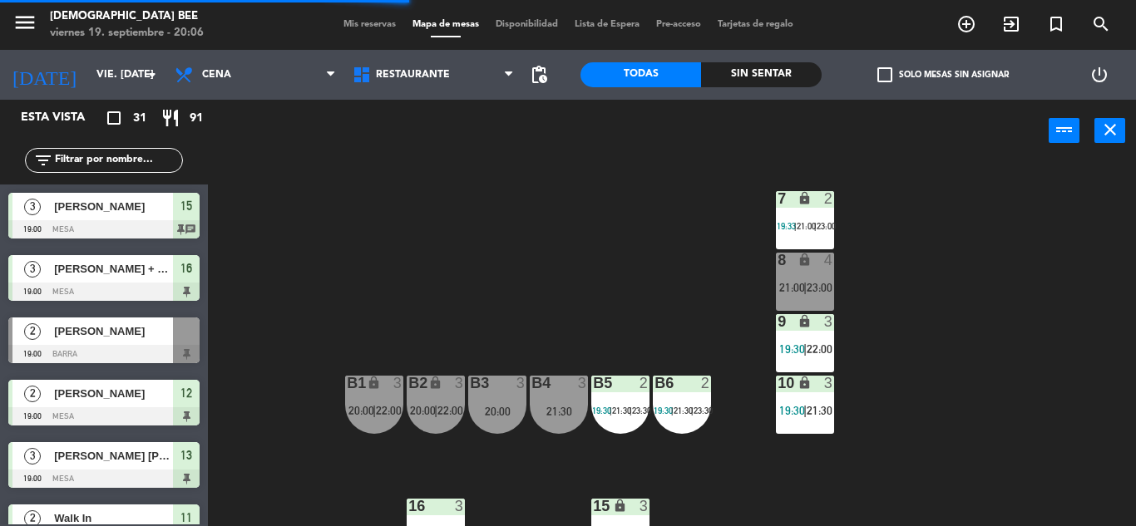
click at [565, 406] on div "21:30" at bounding box center [559, 412] width 58 height 12
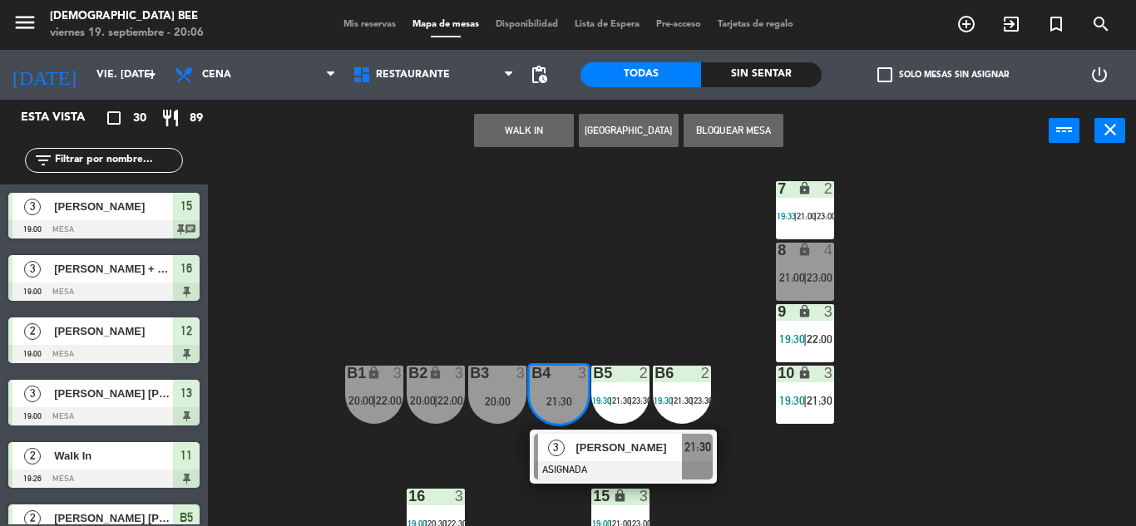
scroll to position [0, 0]
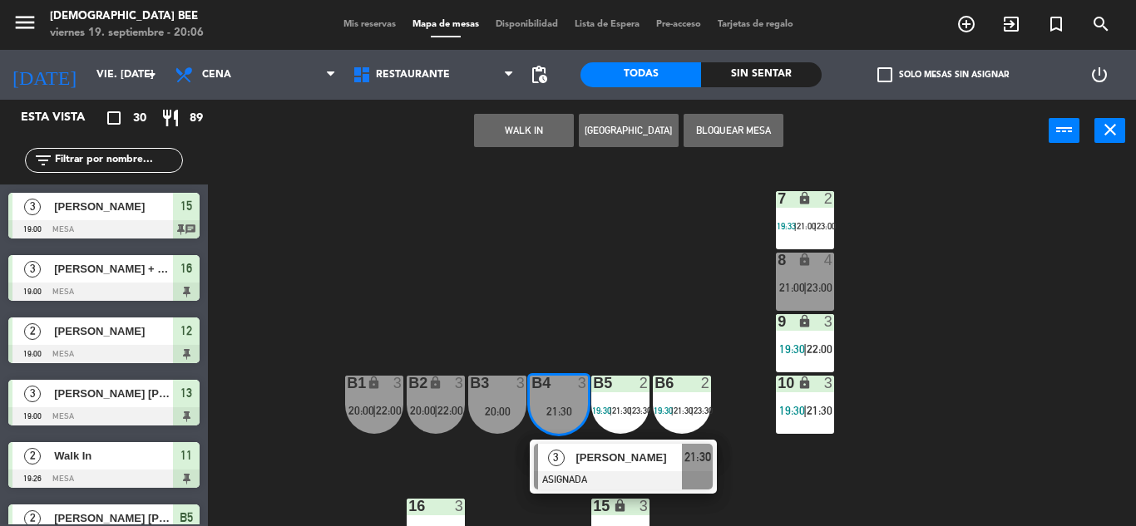
click at [432, 304] on div "7 lock 2 19:33 | 21:00 | 23:00 8 lock 4 21:00 | 23:00 9 lock 3 19:30 | 22:00 B1…" at bounding box center [678, 344] width 916 height 364
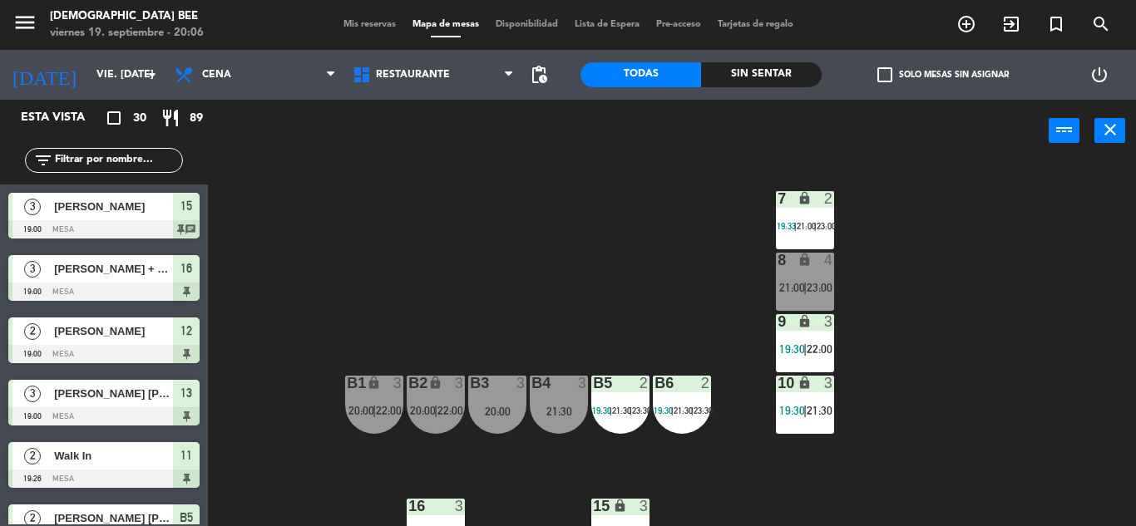
drag, startPoint x: 353, startPoint y: 407, endPoint x: 381, endPoint y: 404, distance: 28.5
click at [353, 407] on span "20:00" at bounding box center [361, 410] width 26 height 13
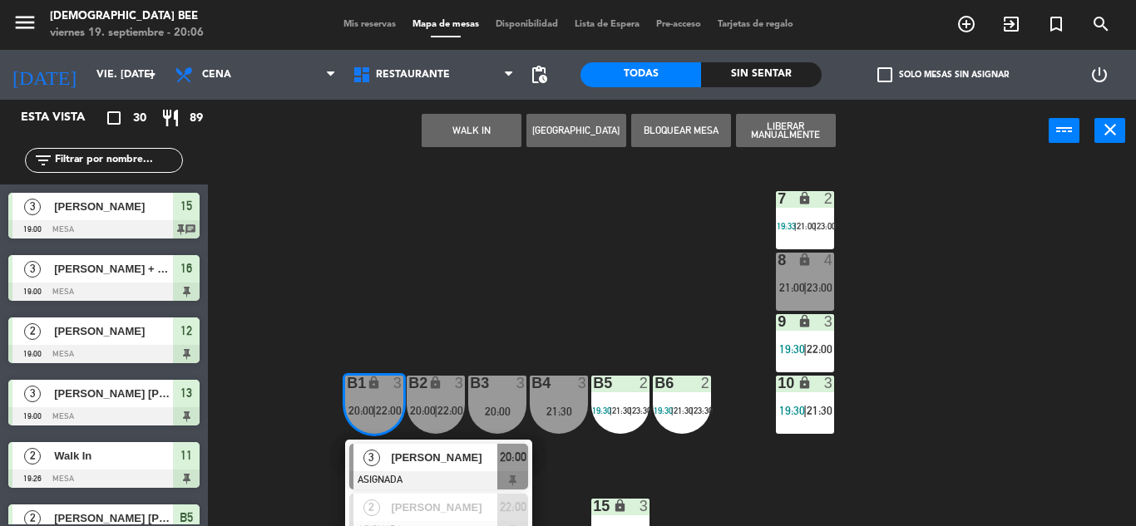
click at [506, 294] on div "7 lock 2 19:33 | 21:00 | 23:00 8 lock 4 21:00 | 23:00 9 lock 3 19:30 | 22:00 B1…" at bounding box center [678, 344] width 916 height 364
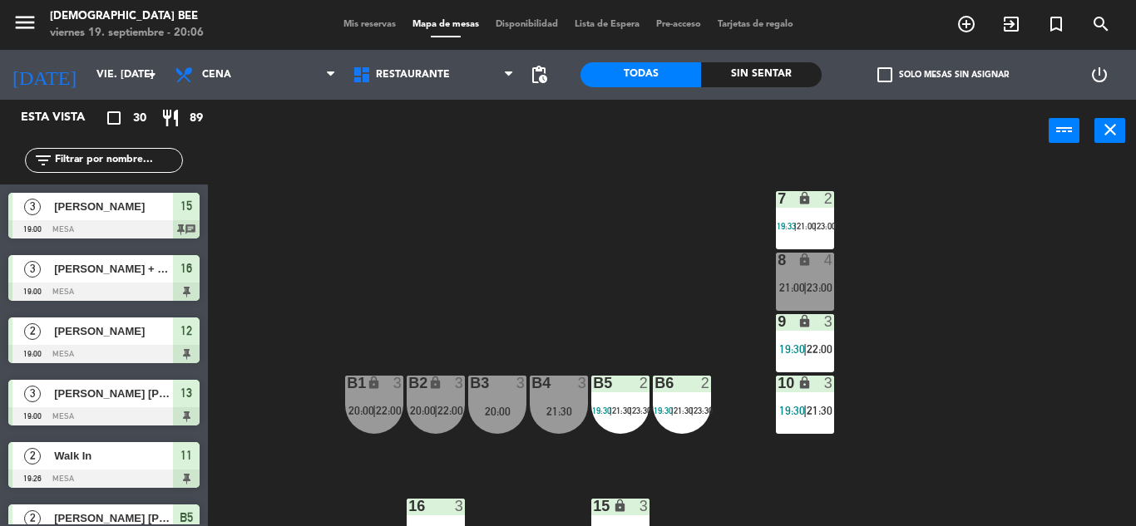
click at [379, 398] on div "B1 lock 3 20:00 | 22:00" at bounding box center [374, 405] width 58 height 58
